Goal: Task Accomplishment & Management: Manage account settings

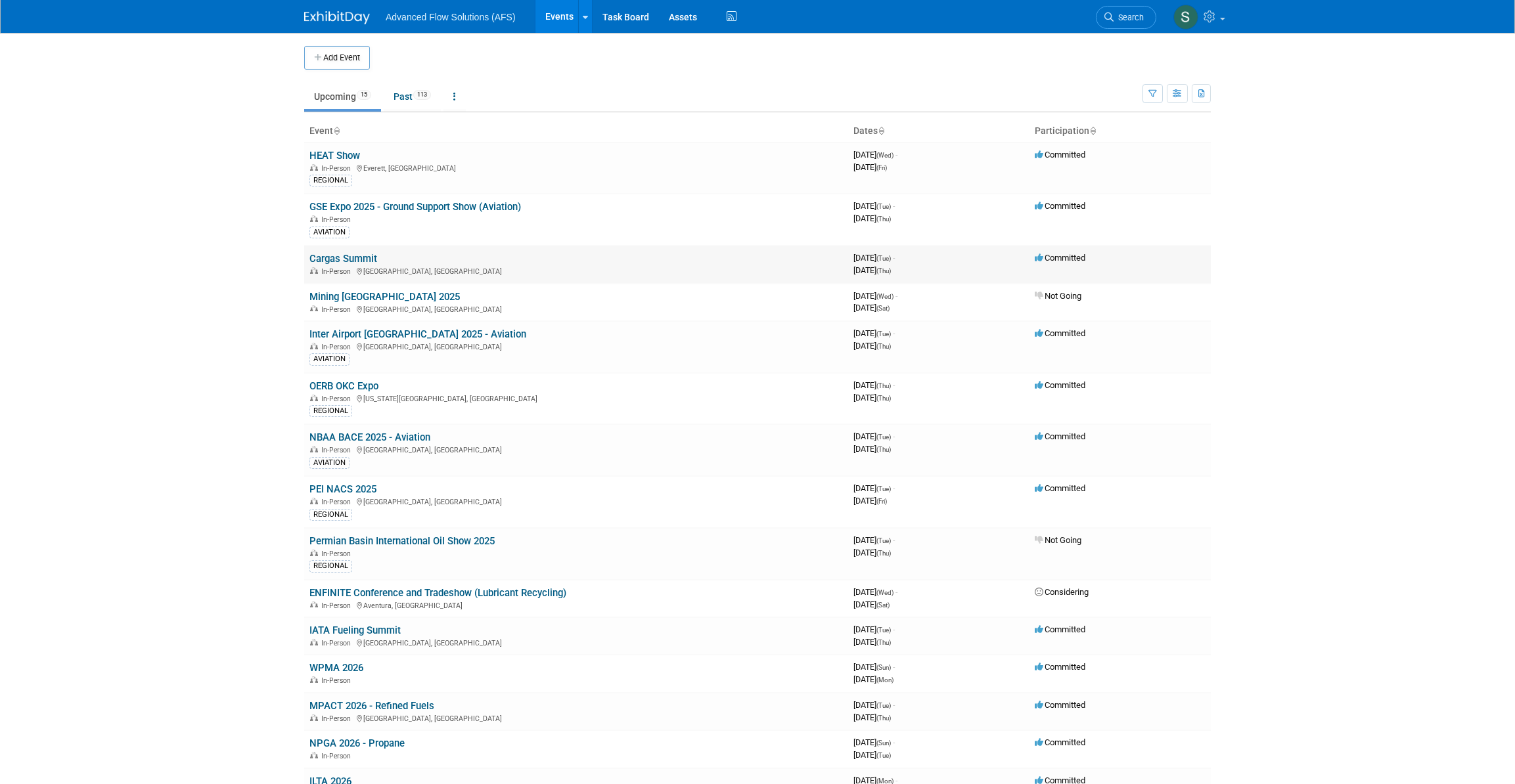
click at [343, 256] on link "Cargas Summit" at bounding box center [343, 259] width 68 height 12
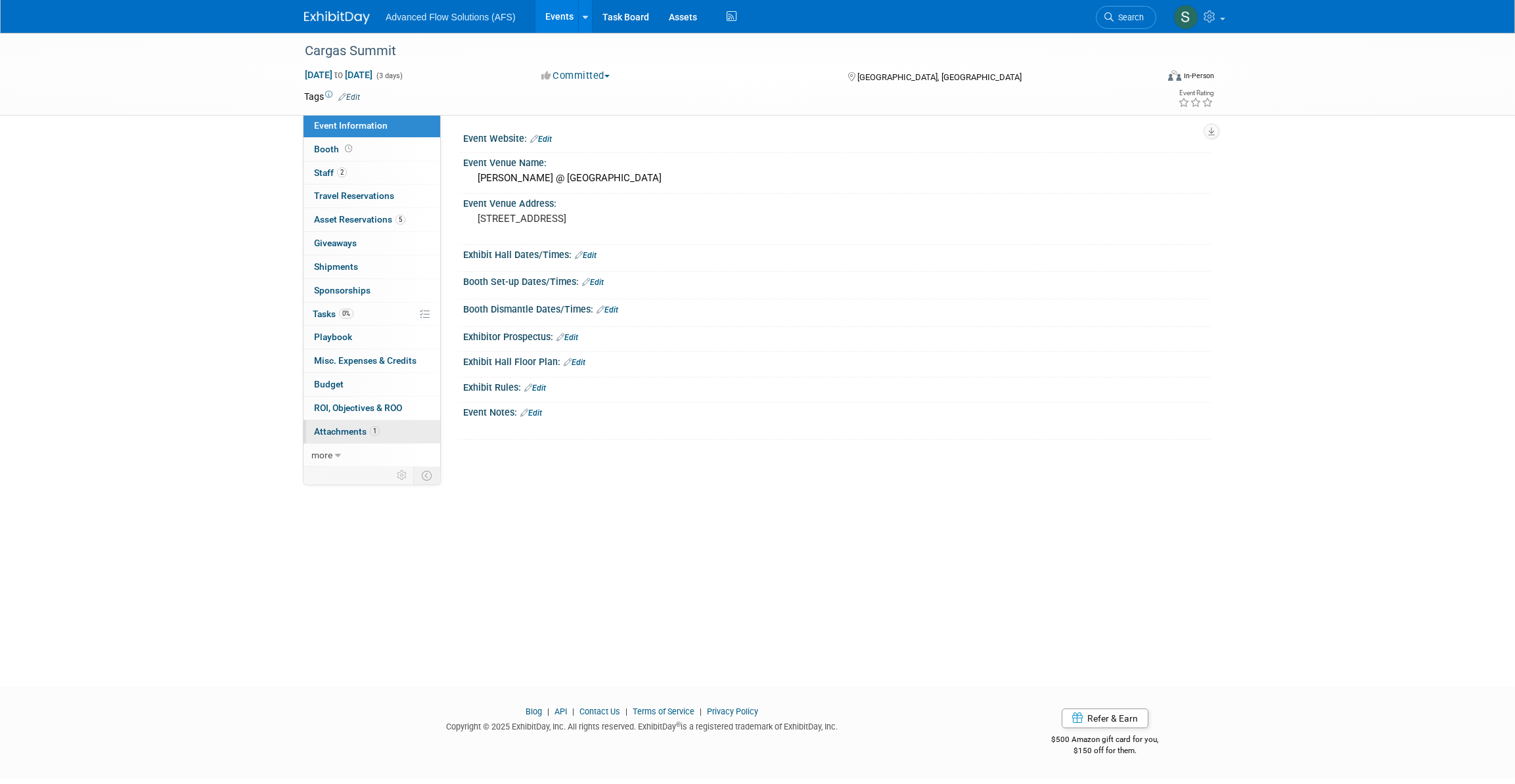
click at [355, 428] on span "Attachments 1" at bounding box center [347, 432] width 66 height 11
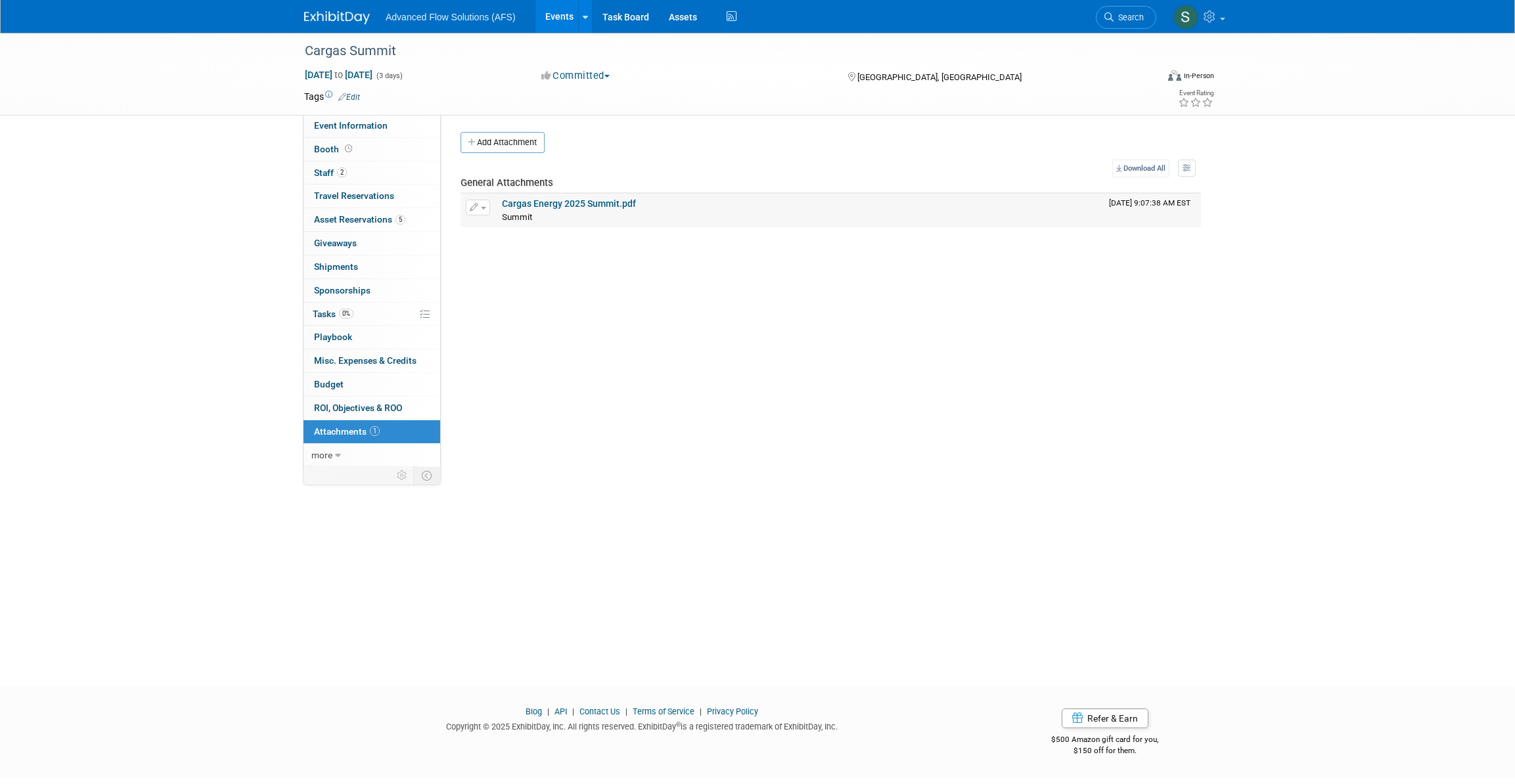
click at [557, 198] on link "Cargas Energy 2025 Summit.pdf" at bounding box center [569, 204] width 134 height 11
click at [343, 218] on span "Asset Reservations 5" at bounding box center [359, 219] width 91 height 11
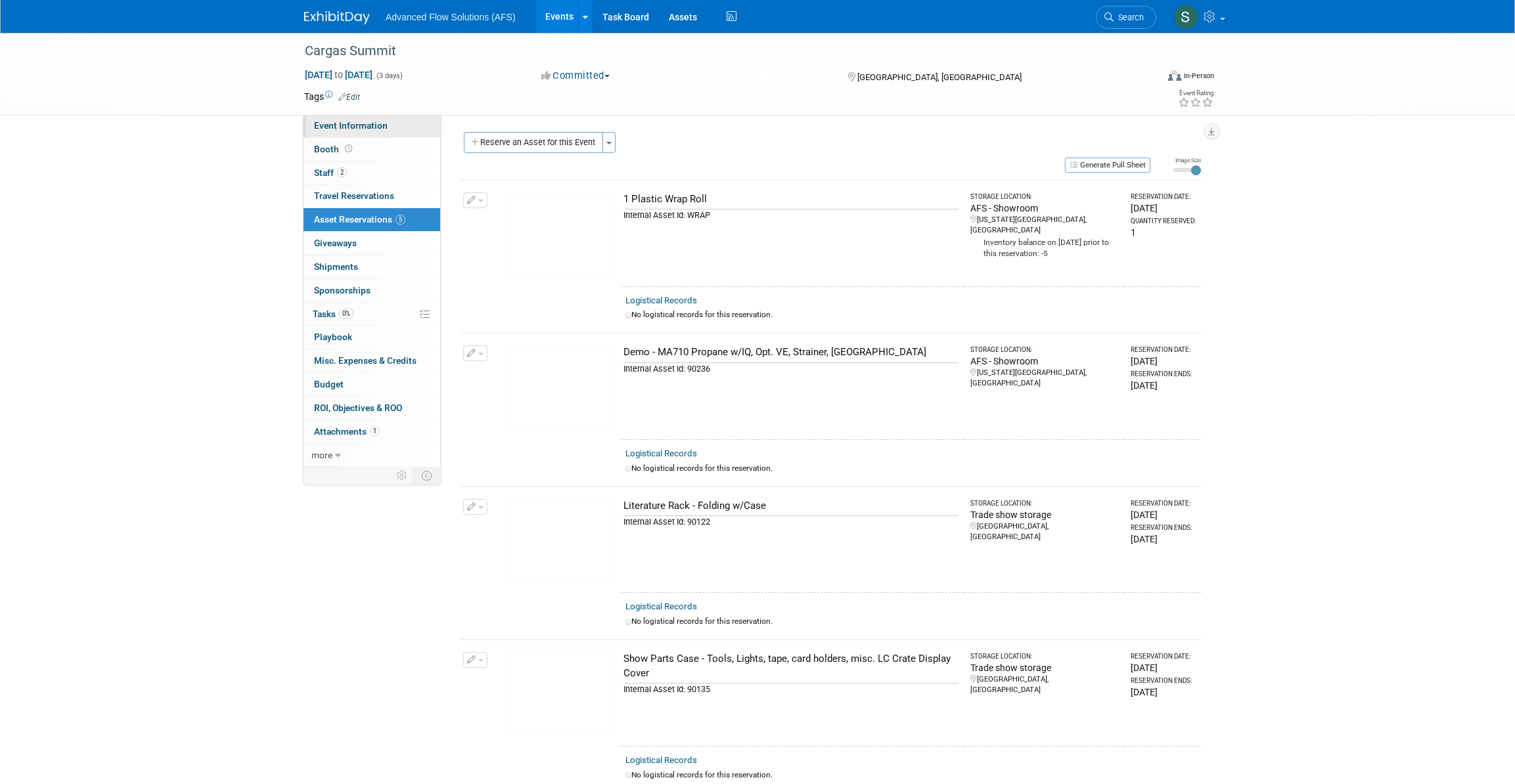
click at [335, 122] on span "Event Information" at bounding box center [351, 125] width 73 height 11
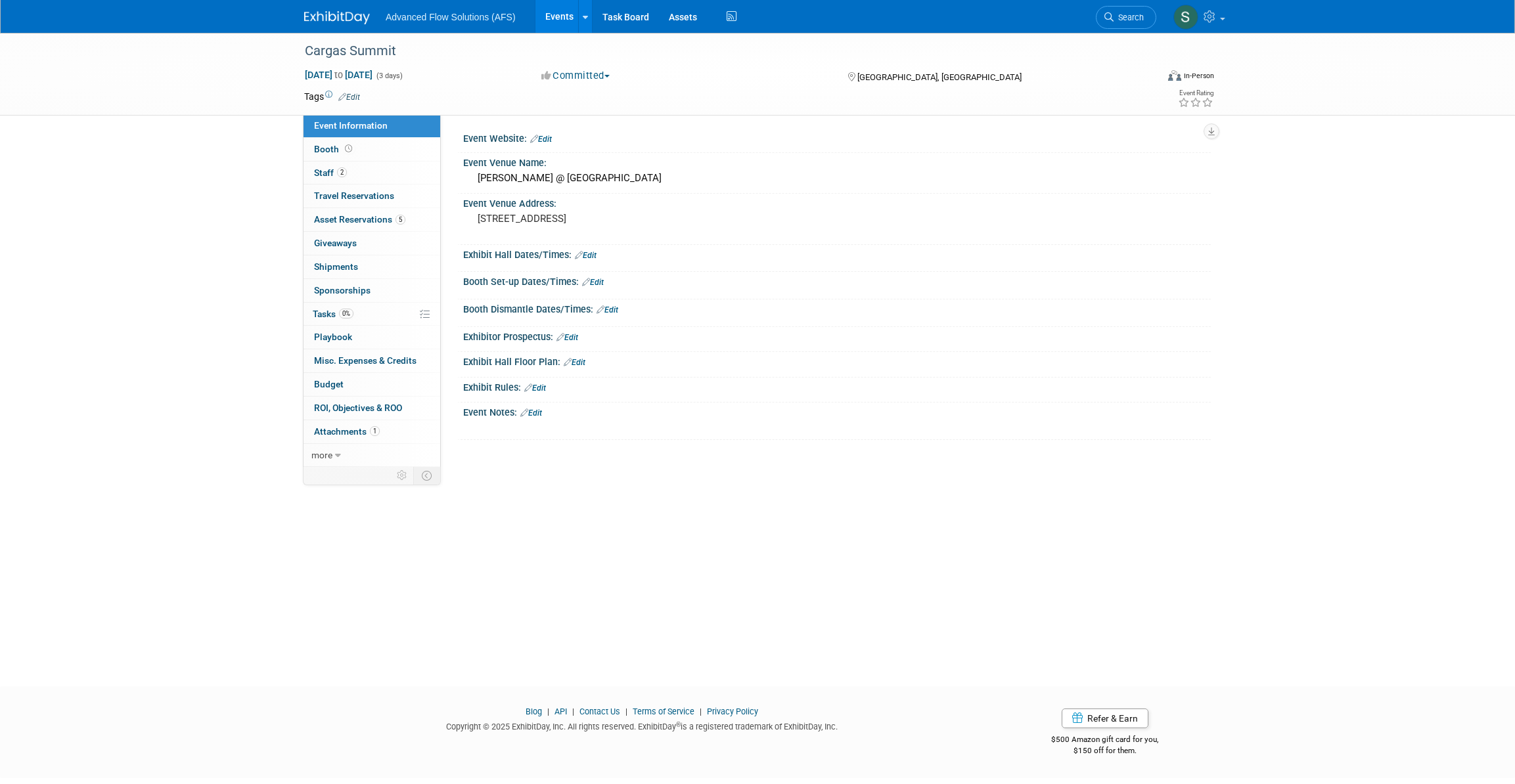
click at [540, 408] on link "Edit" at bounding box center [531, 413] width 22 height 9
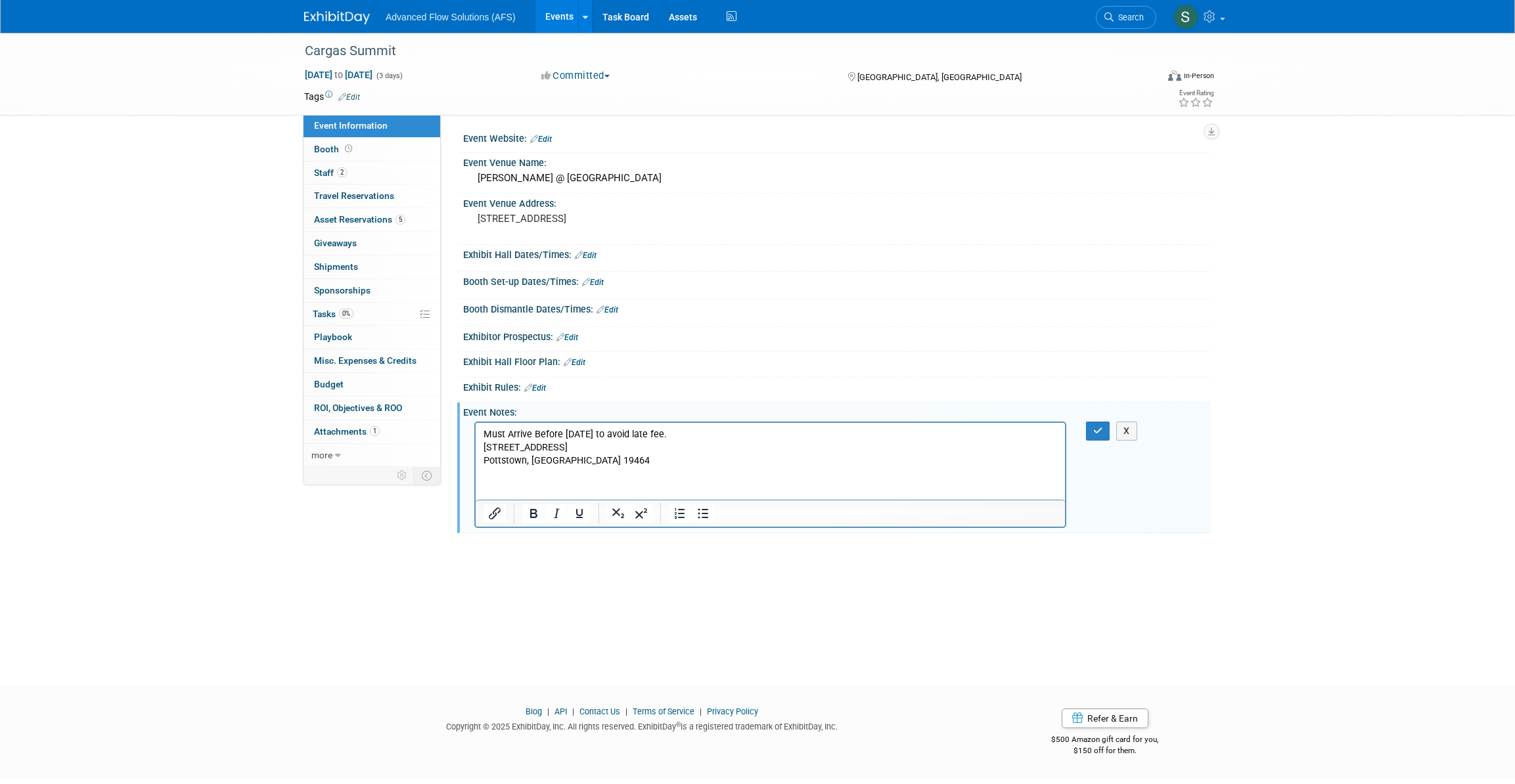
click at [483, 441] on p "205 Windsor Road" at bounding box center [770, 448] width 575 height 13
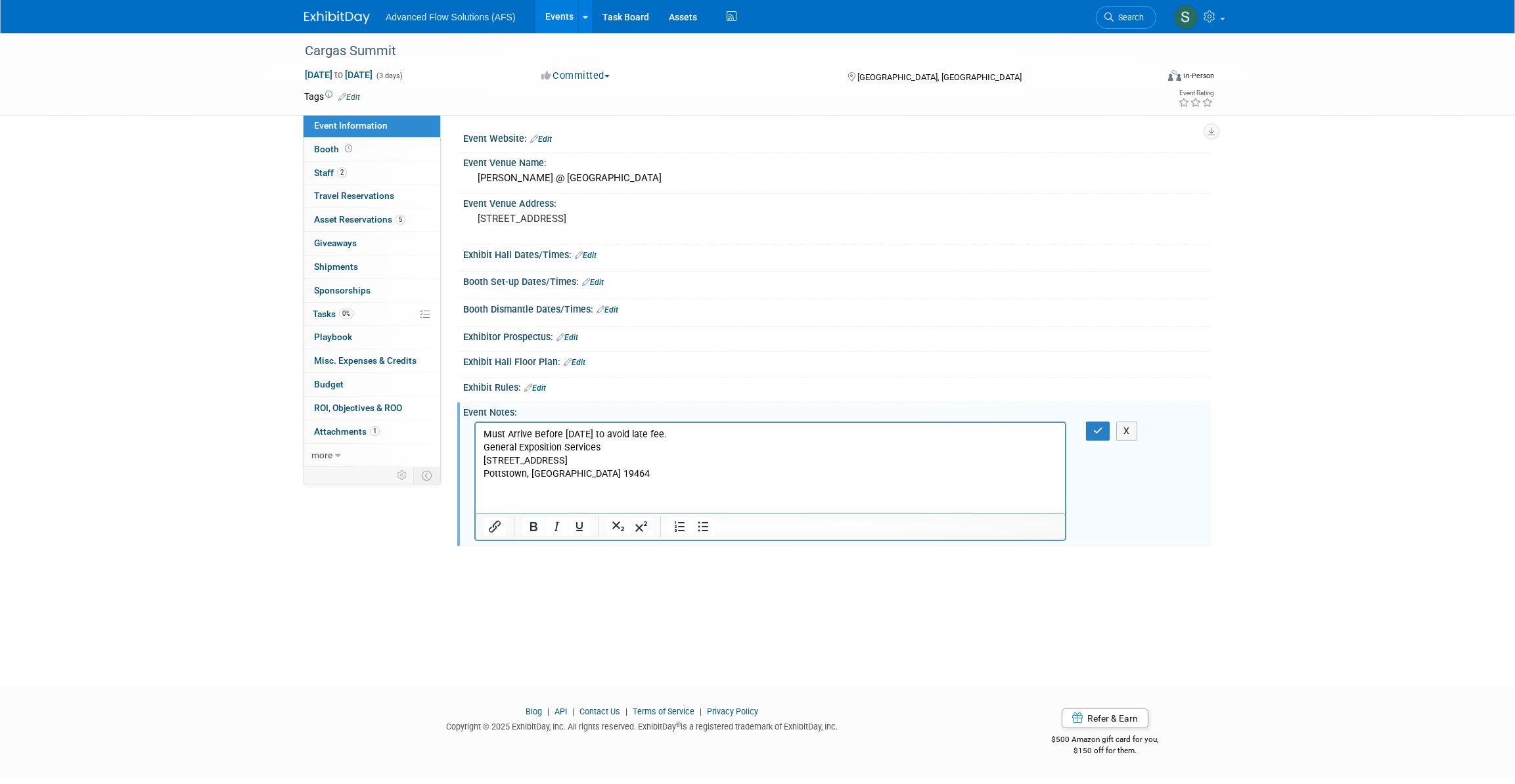
click at [673, 432] on p "Must Arrive Before Aug 29th to avoid late fee." at bounding box center [770, 434] width 575 height 13
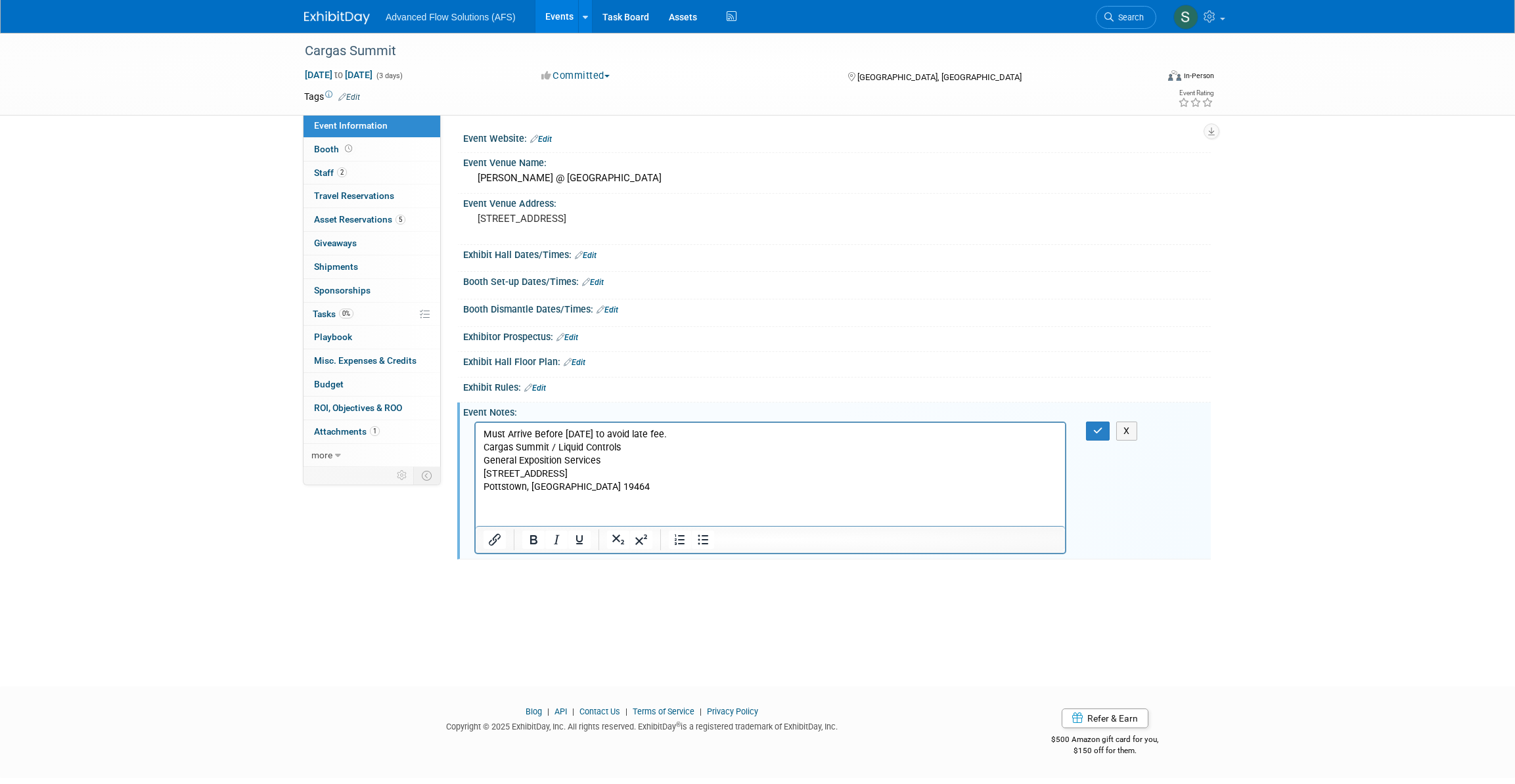
drag, startPoint x: 677, startPoint y: 433, endPoint x: 465, endPoint y: 434, distance: 212.0
click at [475, 434] on html "Must Arrive Before Aug 29th to avoid late fee. Cargas Summit / Liquid Controls …" at bounding box center [770, 458] width 589 height 71
click at [533, 537] on icon "Bold" at bounding box center [534, 540] width 16 height 16
click at [1094, 427] on icon "button" at bounding box center [1098, 431] width 10 height 9
